Goal: Check status: Check status

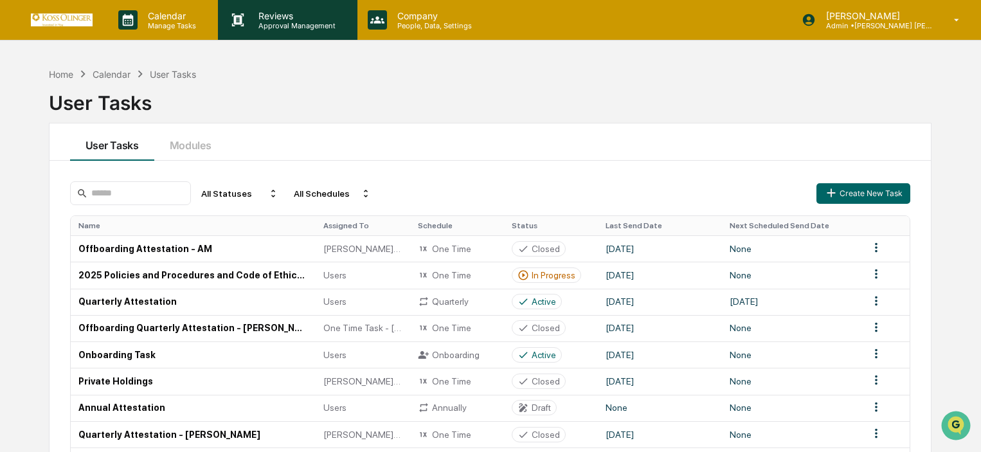
click at [336, 28] on p "Approval Management" at bounding box center [295, 25] width 94 height 9
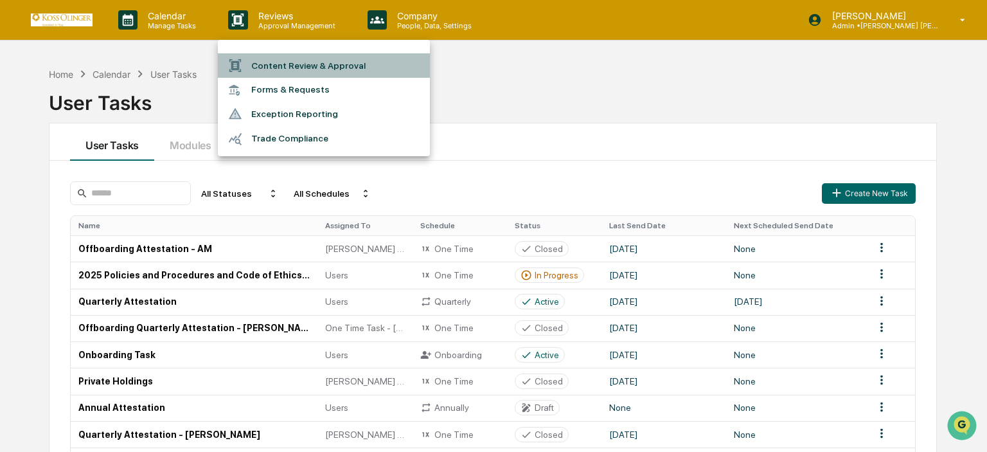
click at [312, 69] on li "Content Review & Approval" at bounding box center [324, 65] width 212 height 24
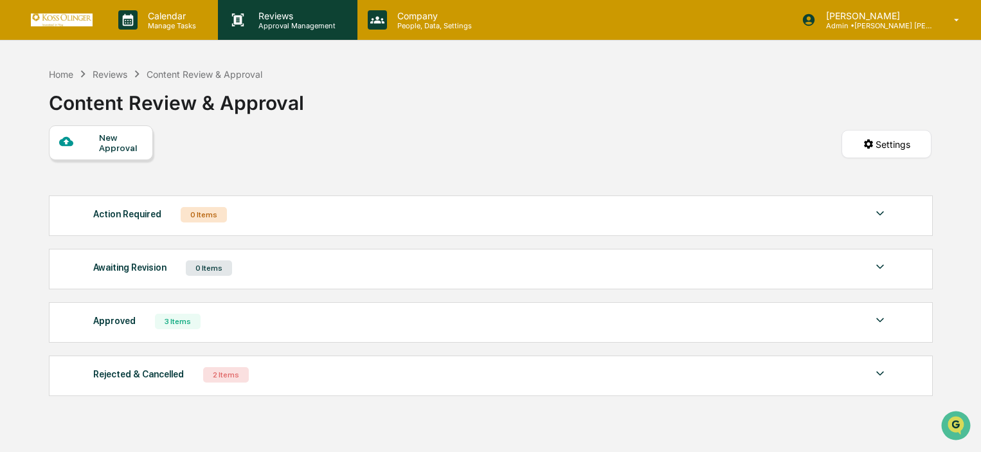
click at [323, 28] on p "Approval Management" at bounding box center [295, 25] width 94 height 9
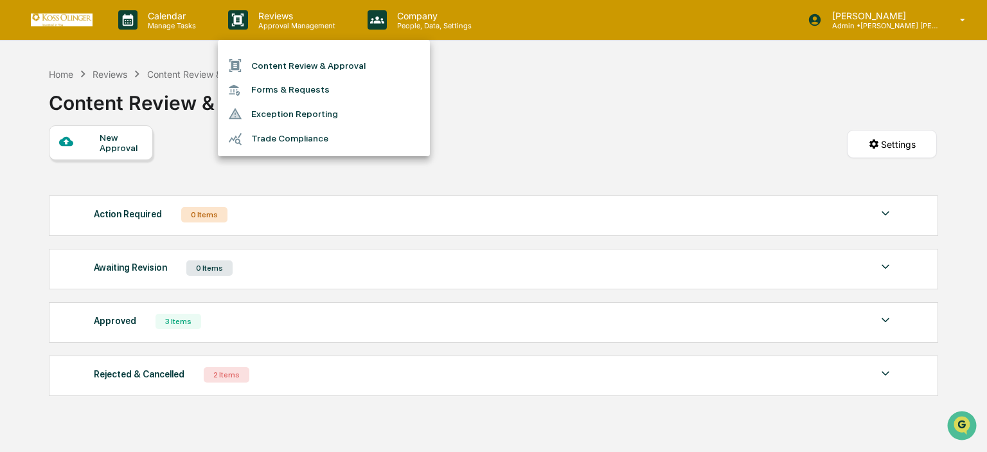
click at [427, 40] on ul "Content Review & Approval Forms & Requests Exception Reporting Trade Compliance" at bounding box center [324, 98] width 212 height 116
click at [426, 22] on div at bounding box center [493, 226] width 987 height 452
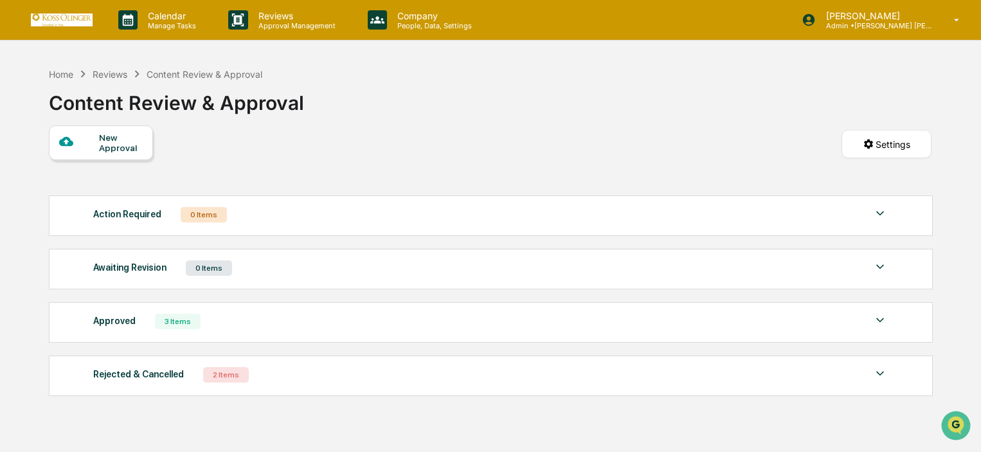
click at [426, 22] on p "People, Data, Settings" at bounding box center [432, 25] width 91 height 9
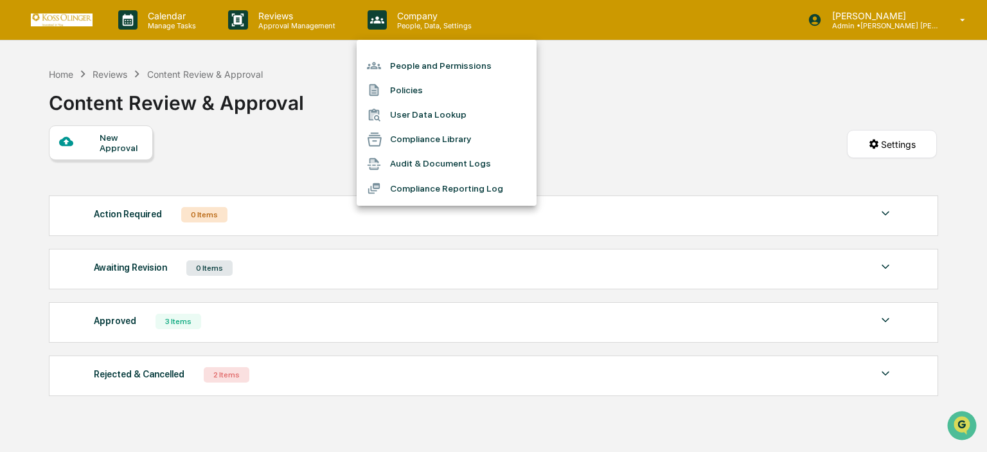
click at [188, 12] on div at bounding box center [493, 226] width 987 height 452
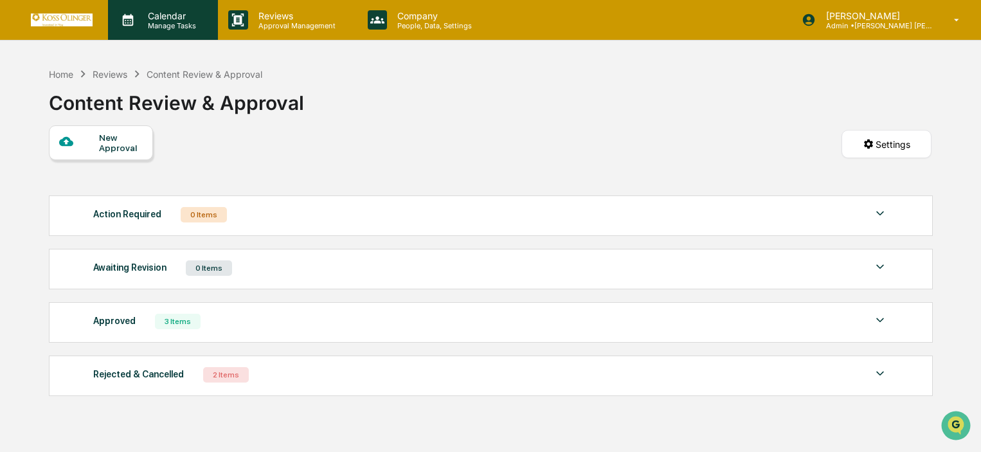
click at [186, 17] on p "Calendar" at bounding box center [170, 15] width 65 height 11
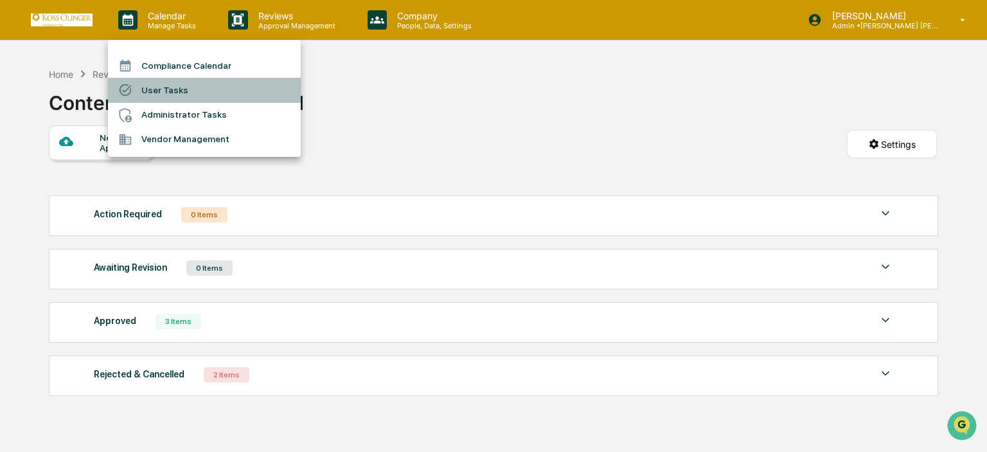
click at [193, 87] on li "User Tasks" at bounding box center [204, 90] width 193 height 24
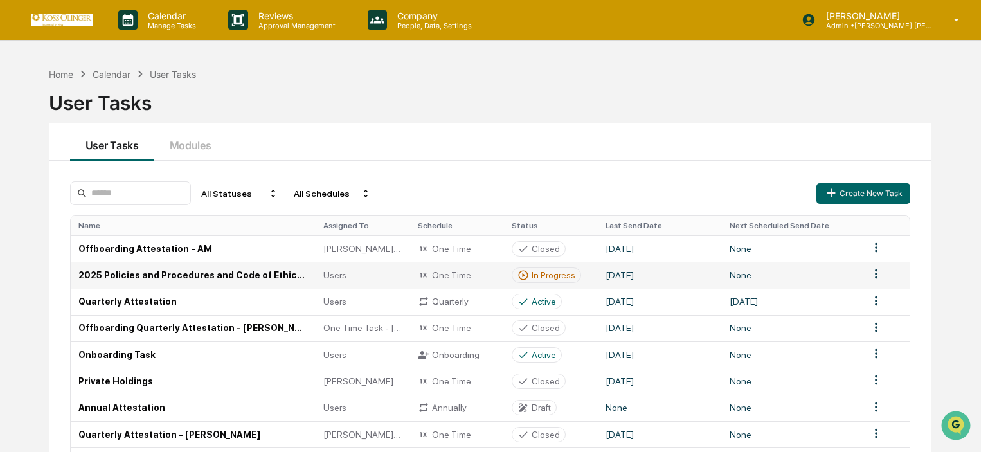
click at [244, 274] on td "2025 Policies and Procedures and Code of Ethics Attestation" at bounding box center [193, 275] width 245 height 26
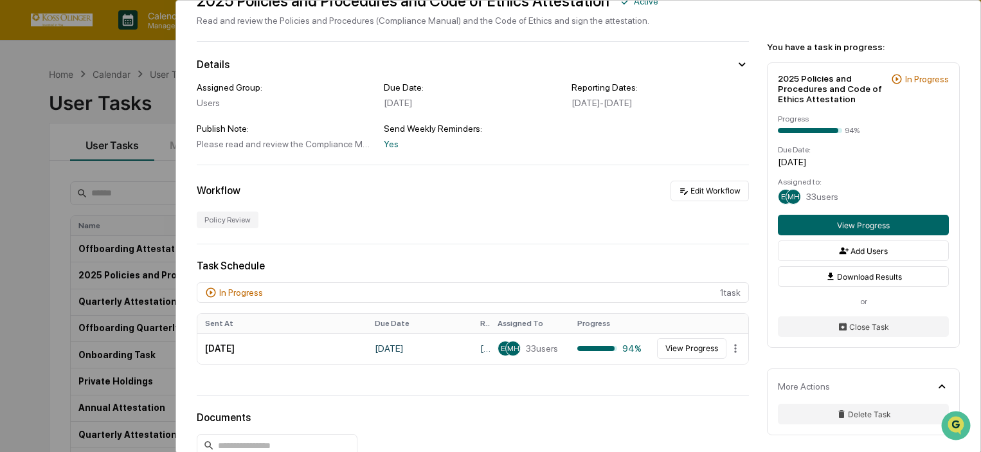
scroll to position [129, 0]
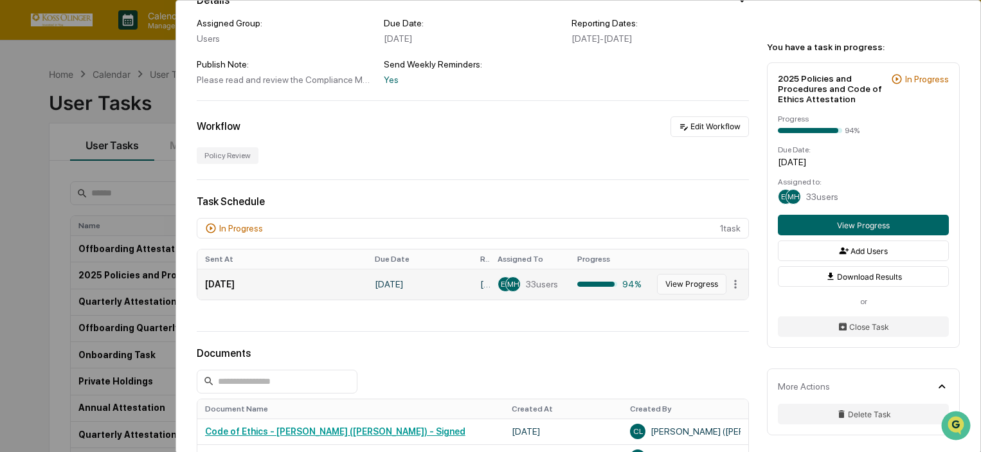
click at [676, 281] on button "View Progress" at bounding box center [691, 284] width 69 height 21
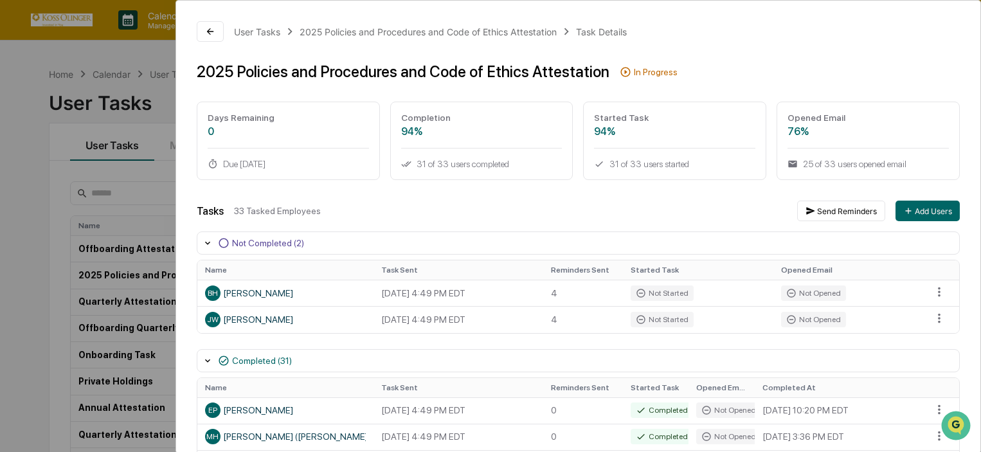
click at [27, 182] on div "User Tasks 2025 Policies and Procedures and Code of Ethics Attestation Task Det…" at bounding box center [490, 226] width 981 height 452
